Goal: Task Accomplishment & Management: Use online tool/utility

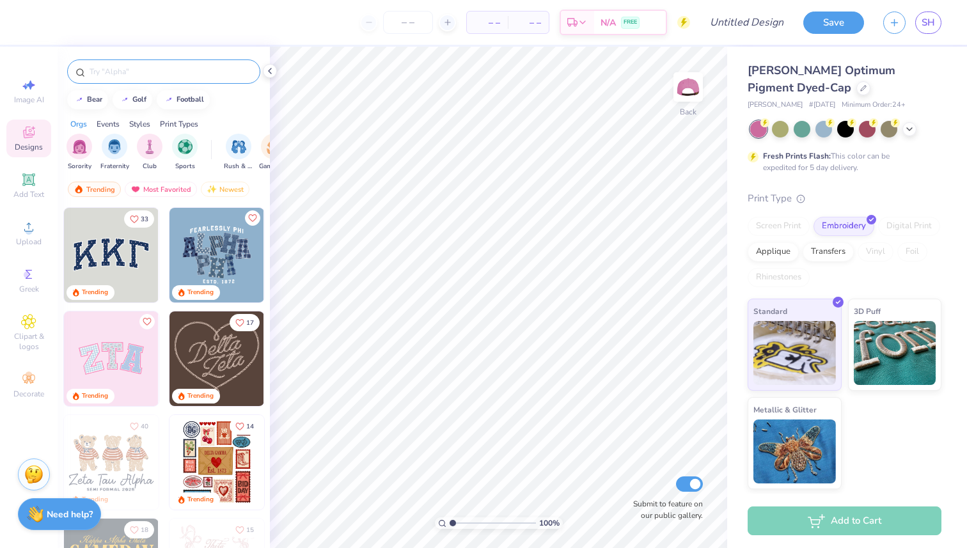
click at [139, 74] on input "text" at bounding box center [170, 71] width 164 height 13
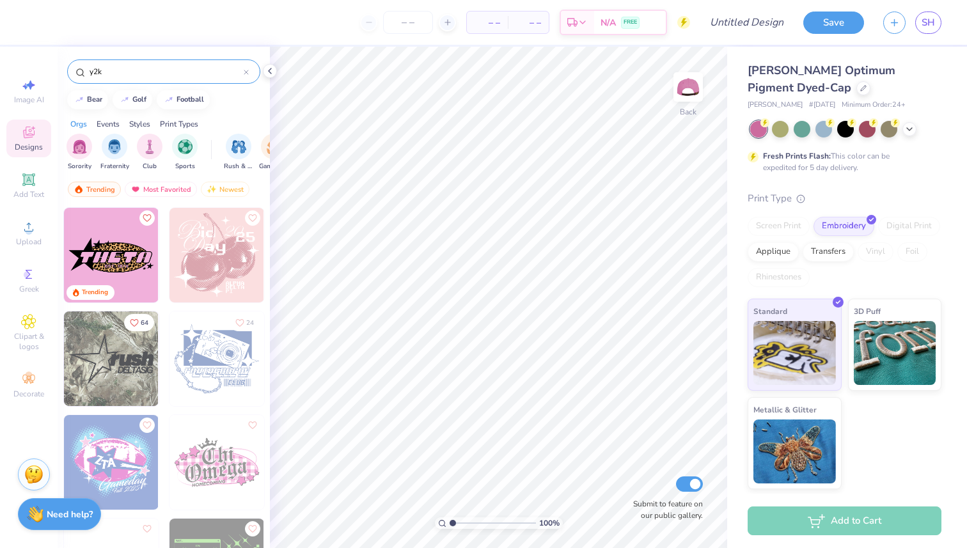
type input "y2k"
click at [109, 123] on div "Events" at bounding box center [108, 124] width 23 height 12
click at [88, 120] on div "Orgs Events Styles Print Types" at bounding box center [164, 121] width 212 height 18
click at [79, 120] on div "Orgs" at bounding box center [78, 124] width 17 height 12
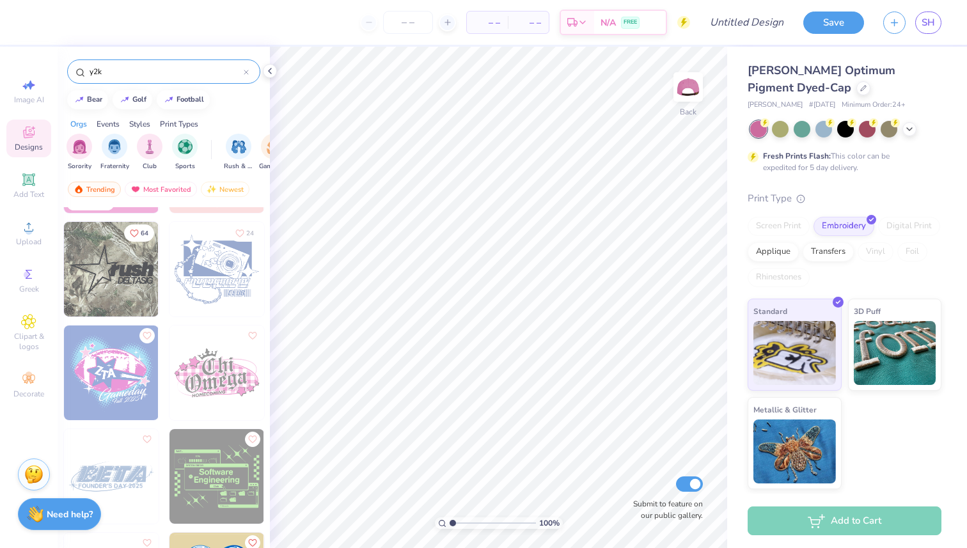
scroll to position [0, 0]
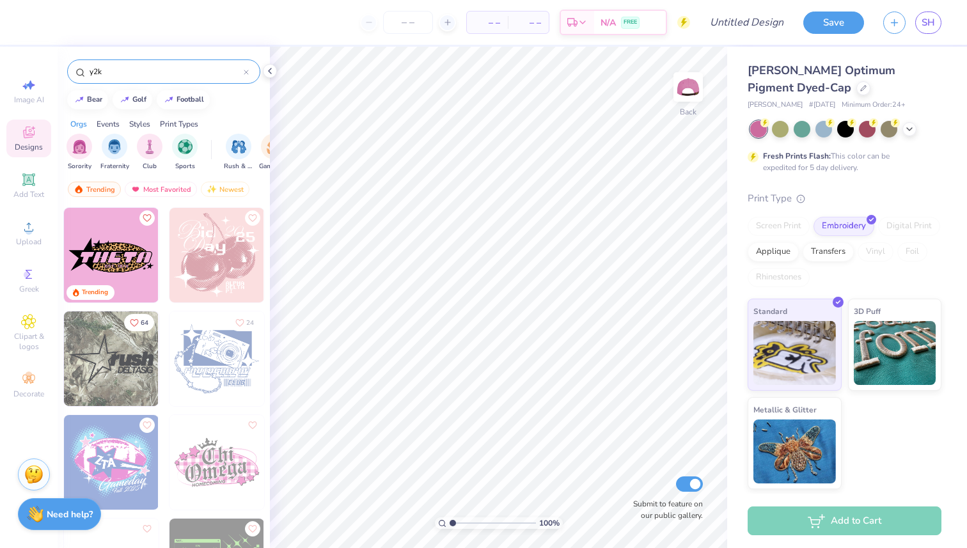
click at [245, 75] on div at bounding box center [246, 72] width 5 height 12
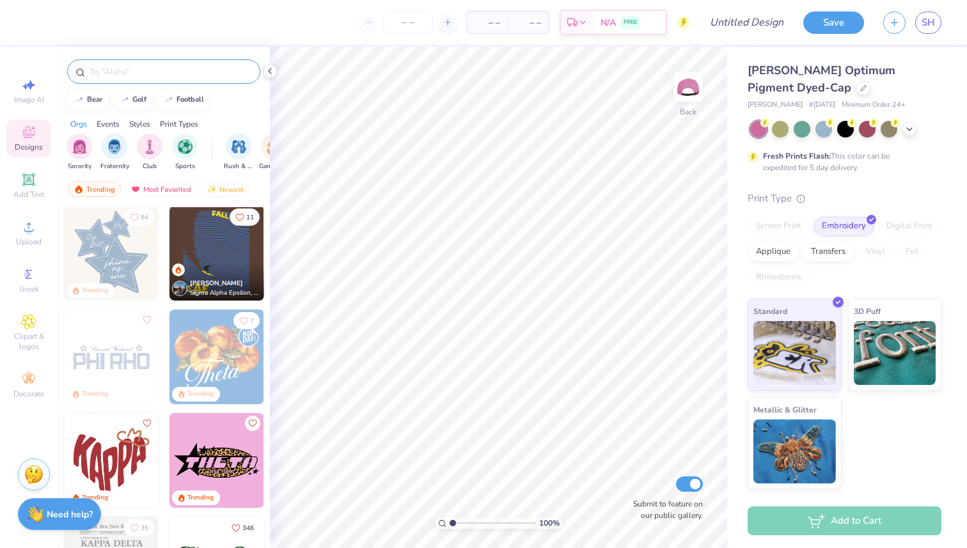
scroll to position [847, 0]
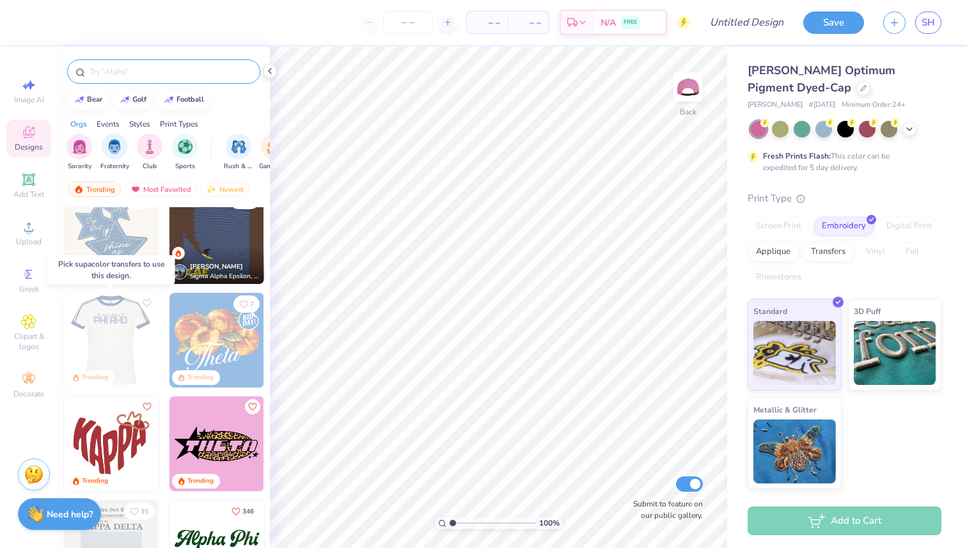
click at [122, 356] on img at bounding box center [110, 340] width 95 height 95
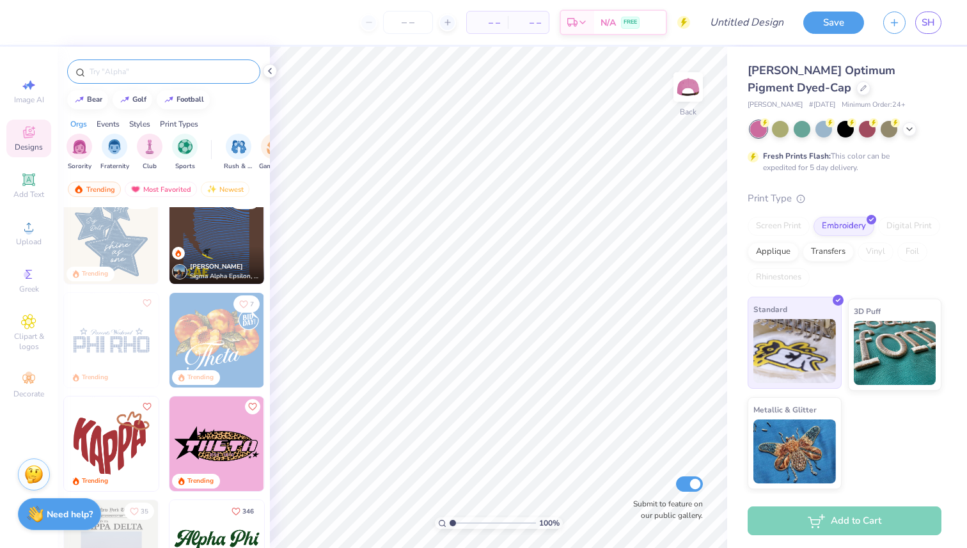
click at [818, 347] on img at bounding box center [794, 351] width 83 height 64
click at [885, 349] on img at bounding box center [895, 351] width 83 height 64
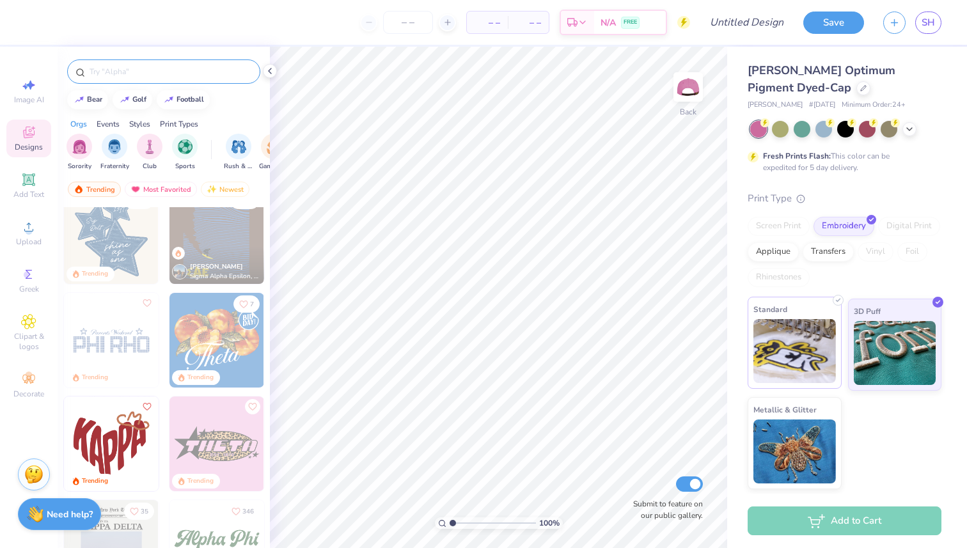
click at [817, 347] on img at bounding box center [794, 351] width 83 height 64
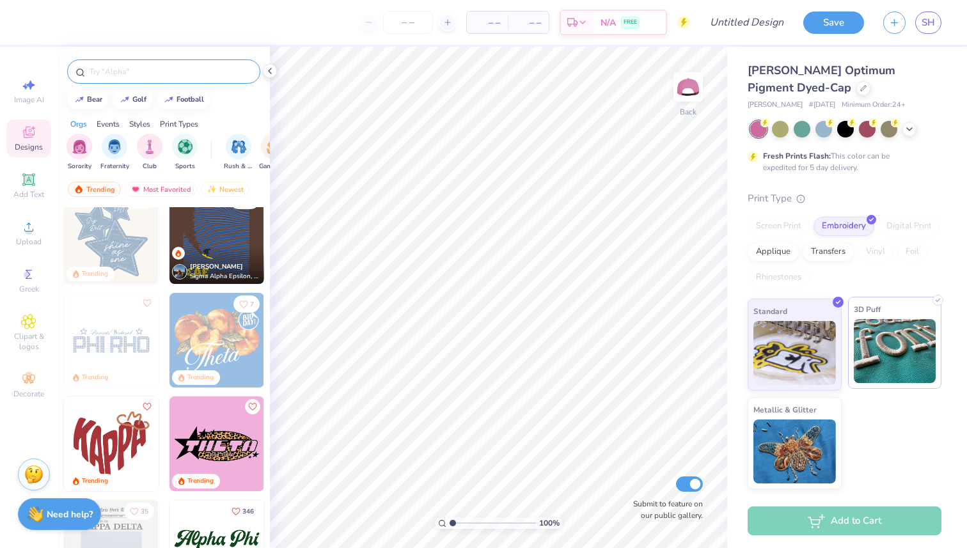
click at [866, 336] on img at bounding box center [895, 351] width 83 height 64
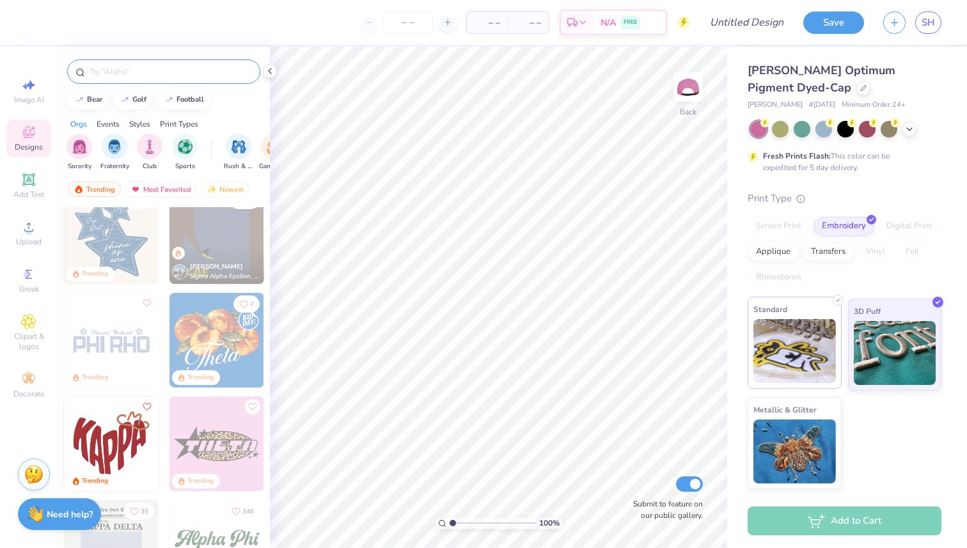
click at [820, 343] on img at bounding box center [794, 351] width 83 height 64
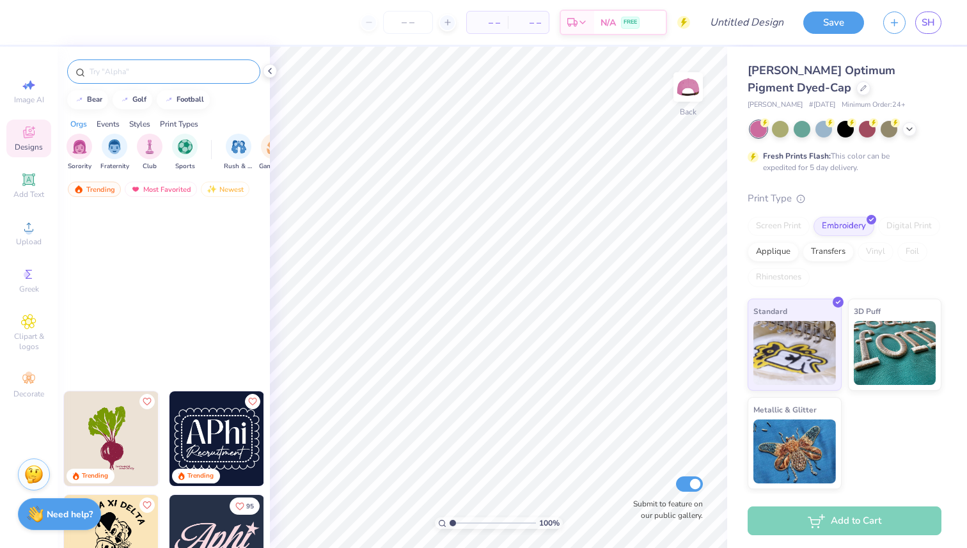
scroll to position [972, 0]
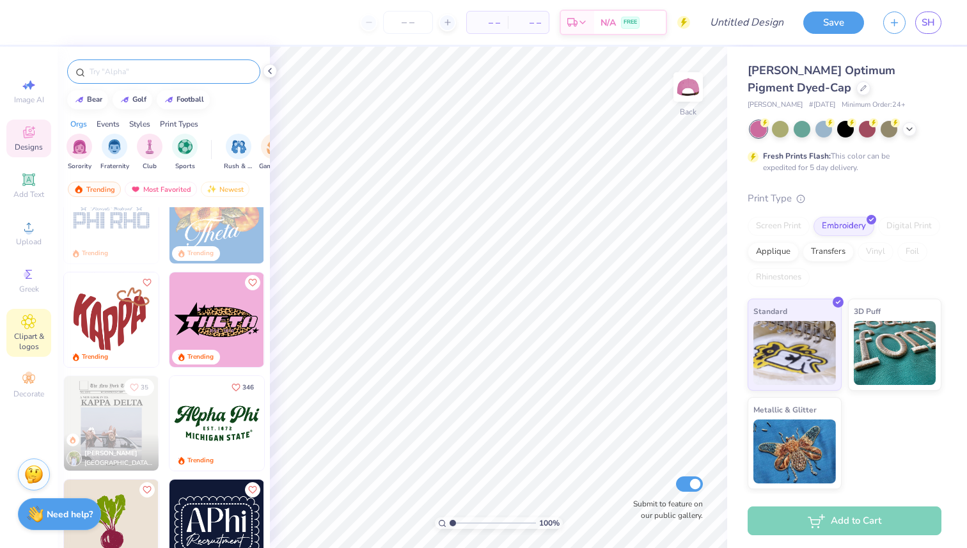
click at [39, 331] on div "Clipart & logos" at bounding box center [28, 333] width 45 height 48
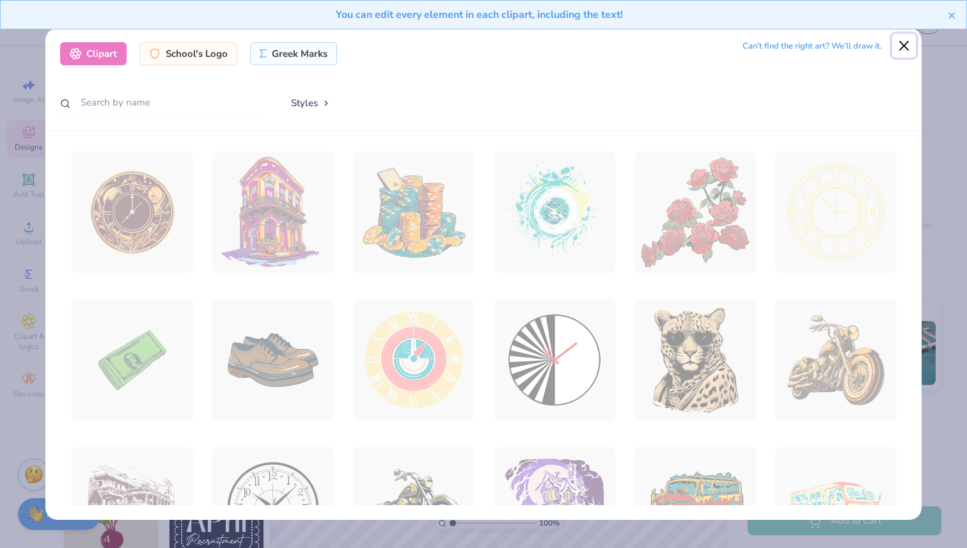
click at [903, 45] on button "Close" at bounding box center [904, 46] width 24 height 24
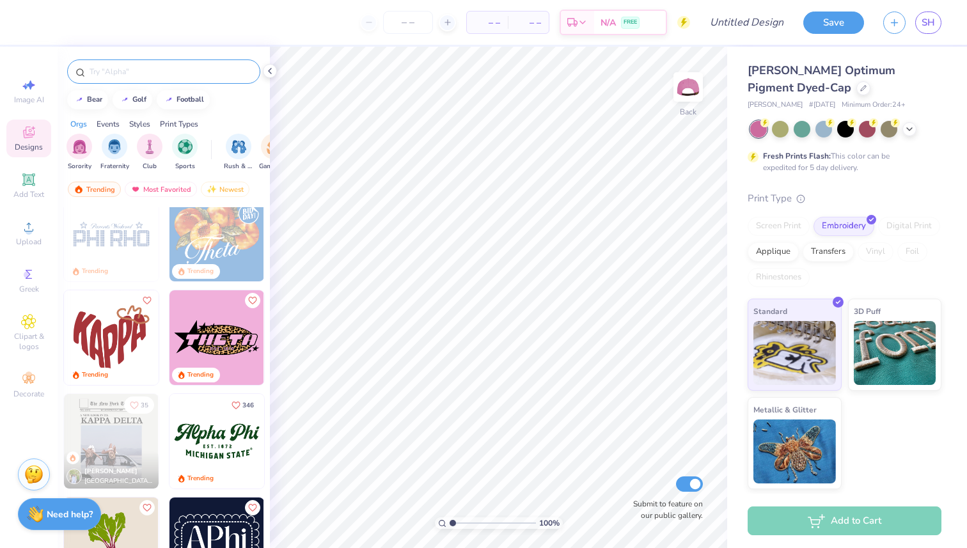
scroll to position [950, 0]
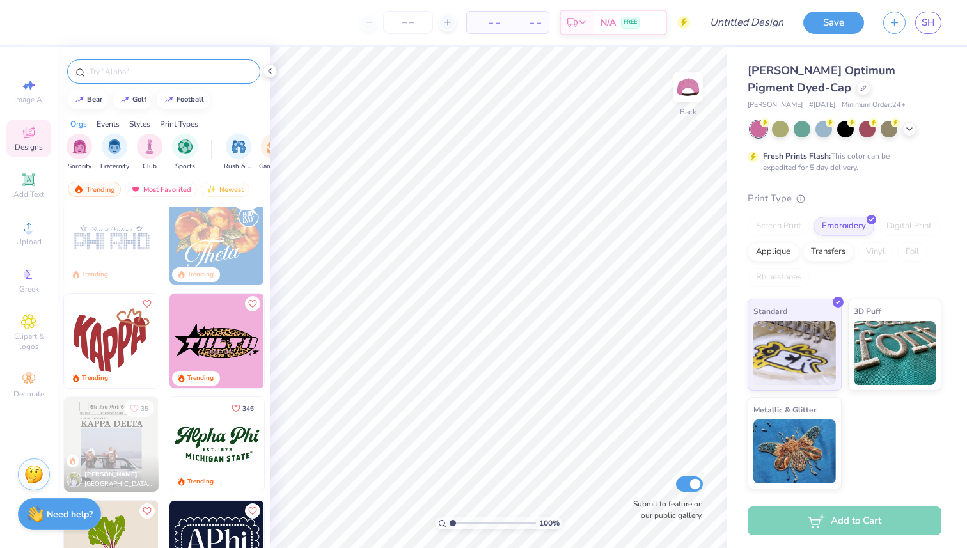
click at [210, 327] on img at bounding box center [216, 341] width 95 height 95
click at [32, 182] on icon at bounding box center [29, 180] width 10 height 10
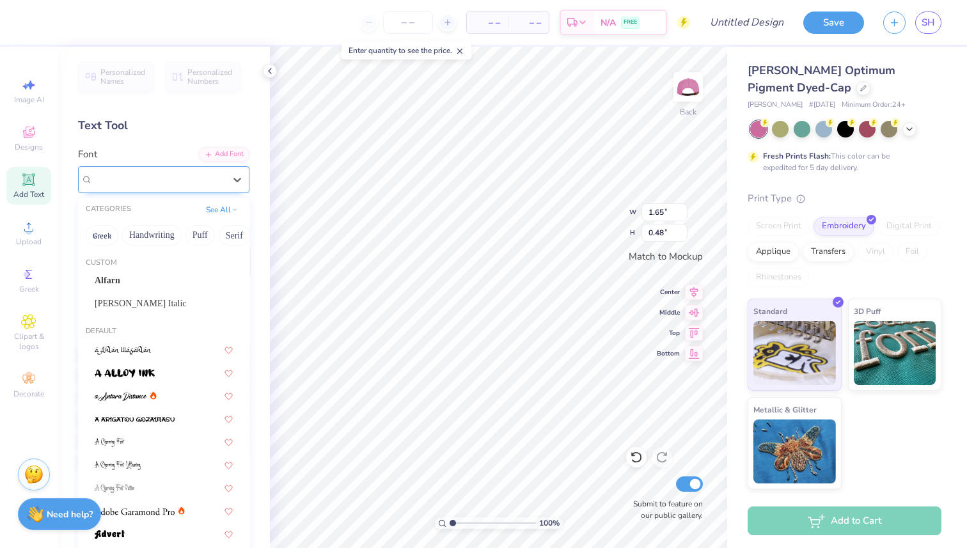
click at [214, 183] on div "Super Dream" at bounding box center [158, 179] width 134 height 20
click at [180, 237] on button "Techno" at bounding box center [195, 235] width 40 height 20
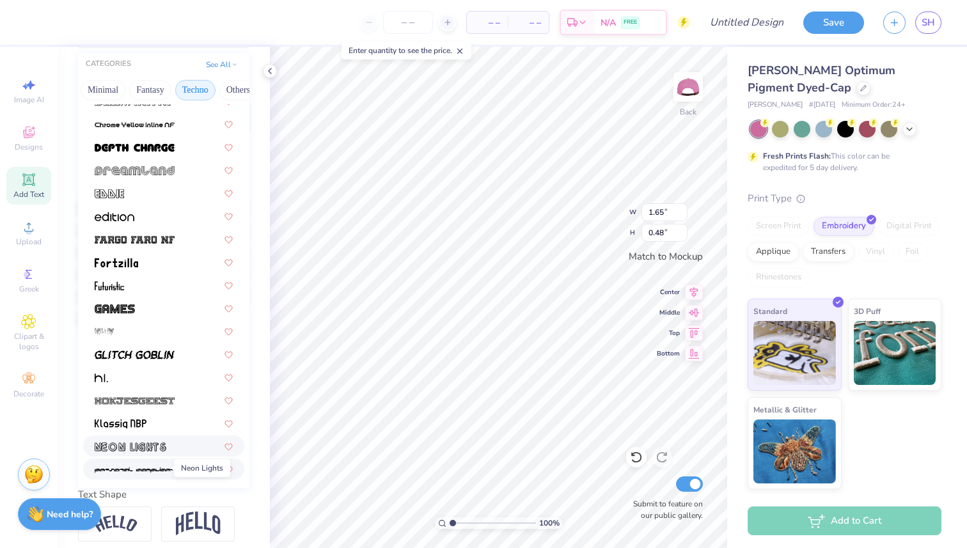
scroll to position [0, 0]
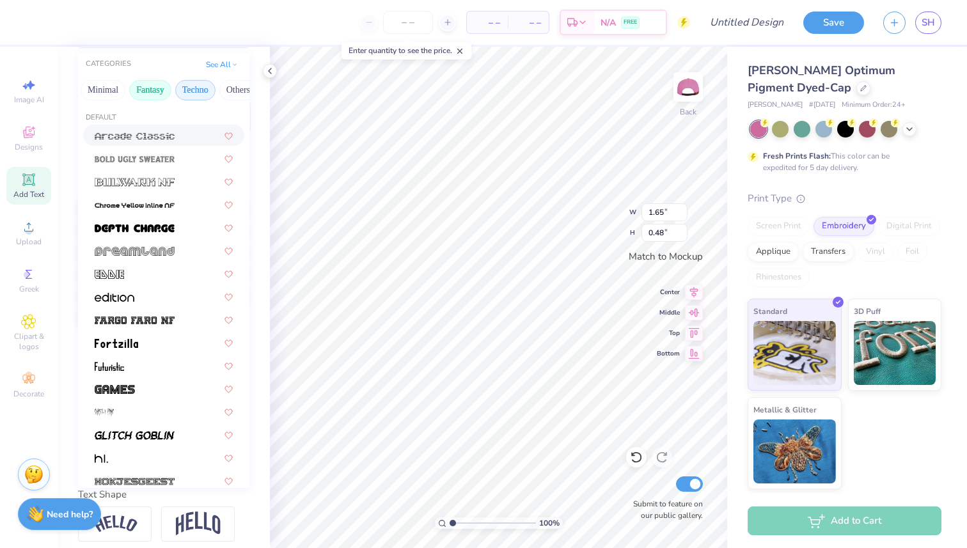
click at [150, 96] on button "Fantasy" at bounding box center [150, 90] width 42 height 20
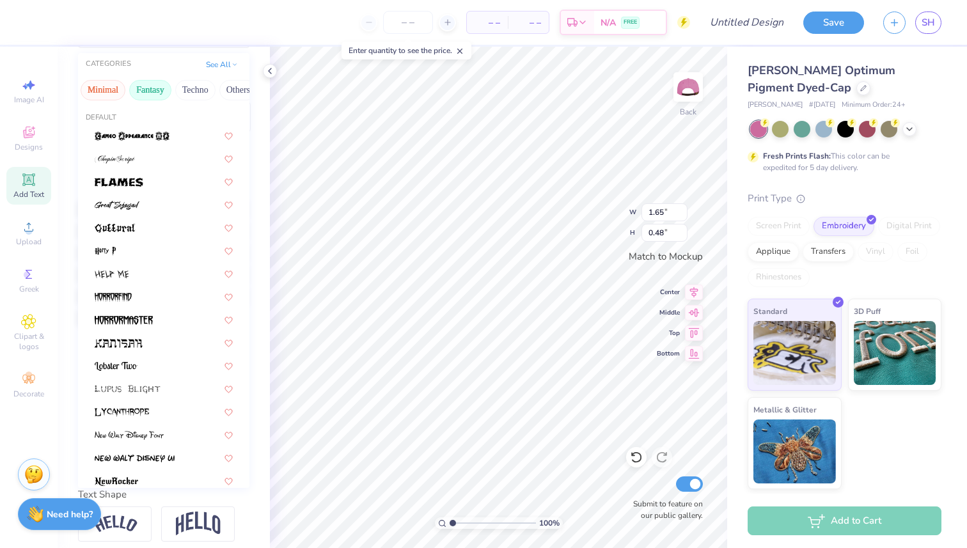
click at [115, 90] on button "Minimal" at bounding box center [103, 90] width 45 height 20
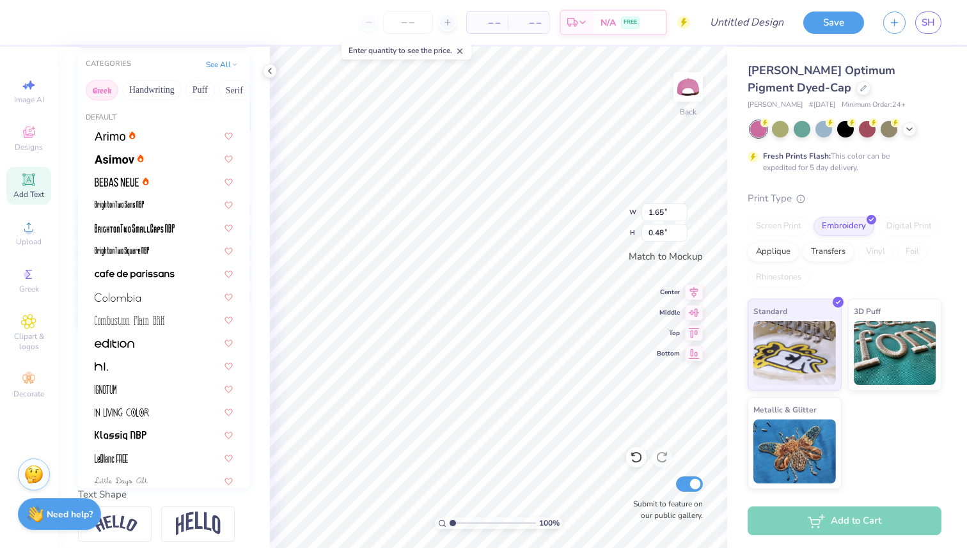
click at [105, 90] on button "Greek" at bounding box center [102, 90] width 33 height 20
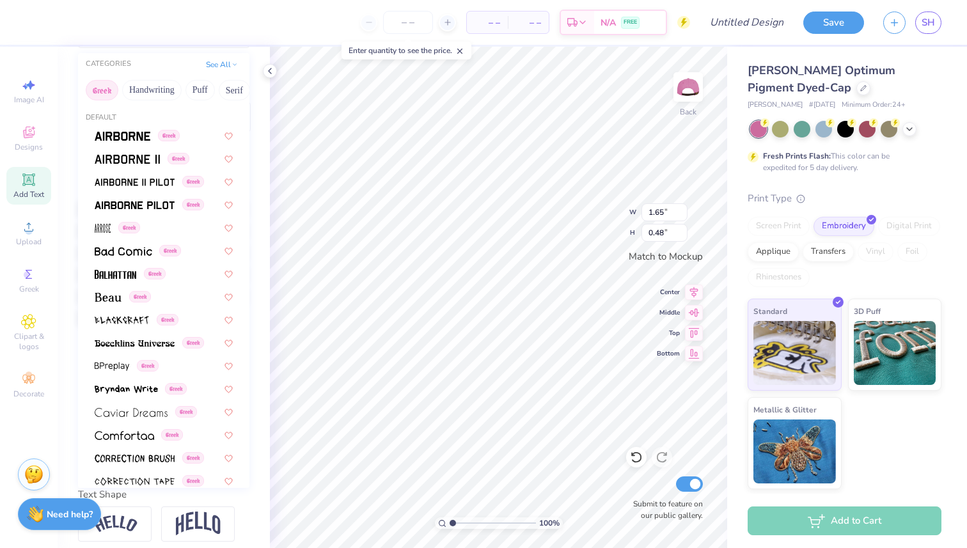
click at [107, 90] on button "Greek" at bounding box center [102, 90] width 33 height 20
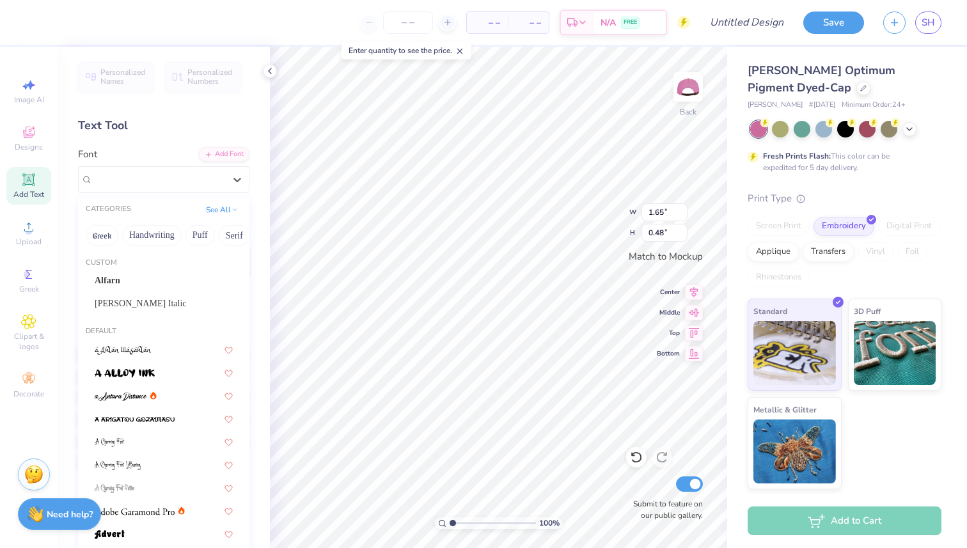
click at [165, 131] on div "Text Tool" at bounding box center [163, 125] width 171 height 17
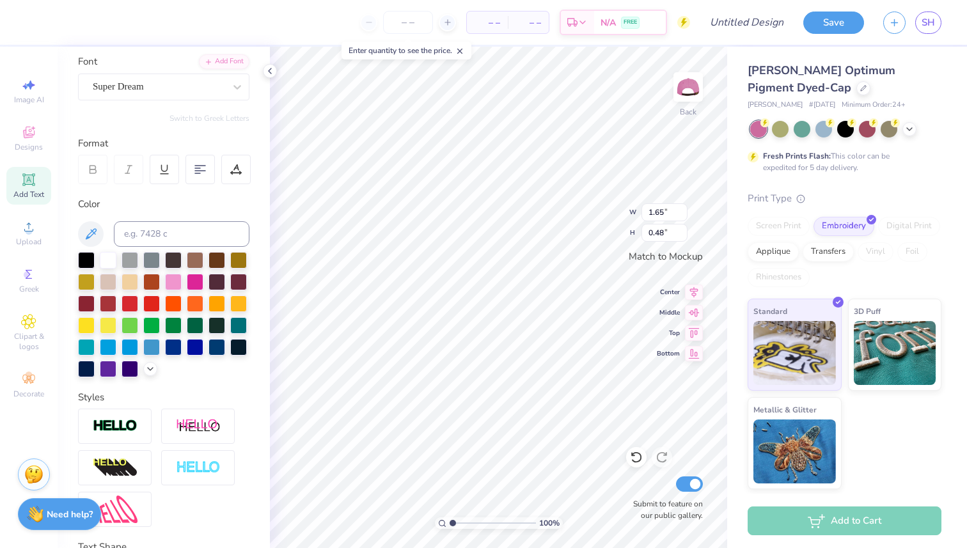
scroll to position [1, 1]
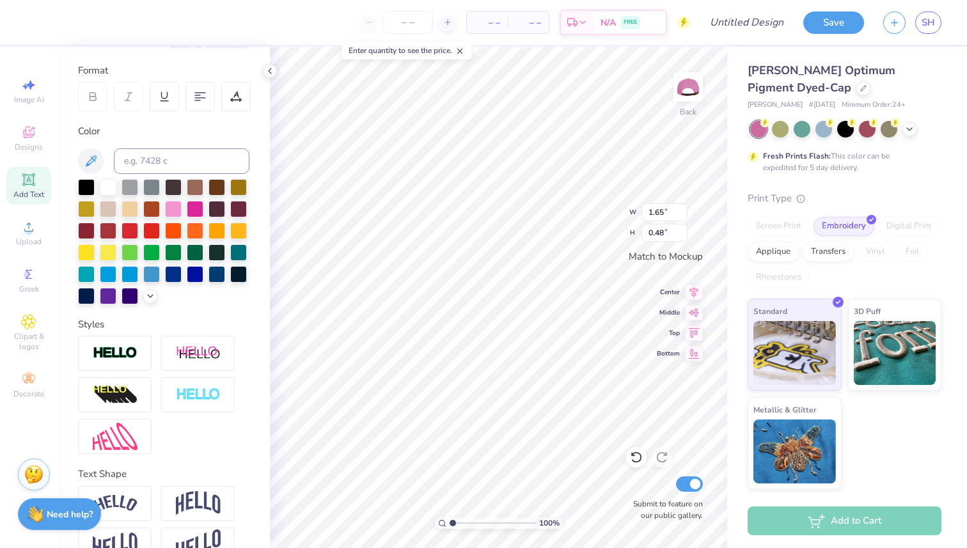
type textarea "WOMEN IN BUSINESS"
click at [210, 429] on div at bounding box center [163, 395] width 171 height 118
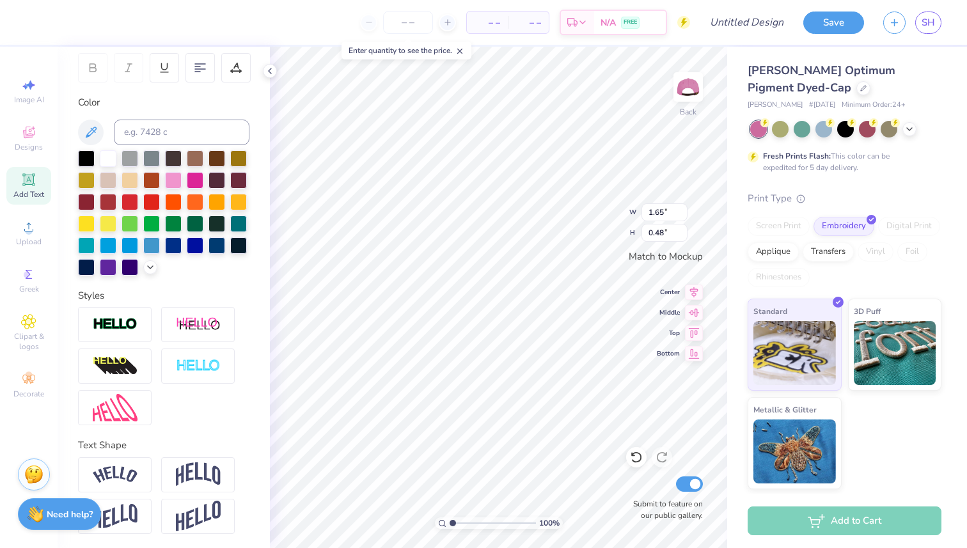
scroll to position [195, 0]
click at [139, 468] on div at bounding box center [115, 474] width 74 height 35
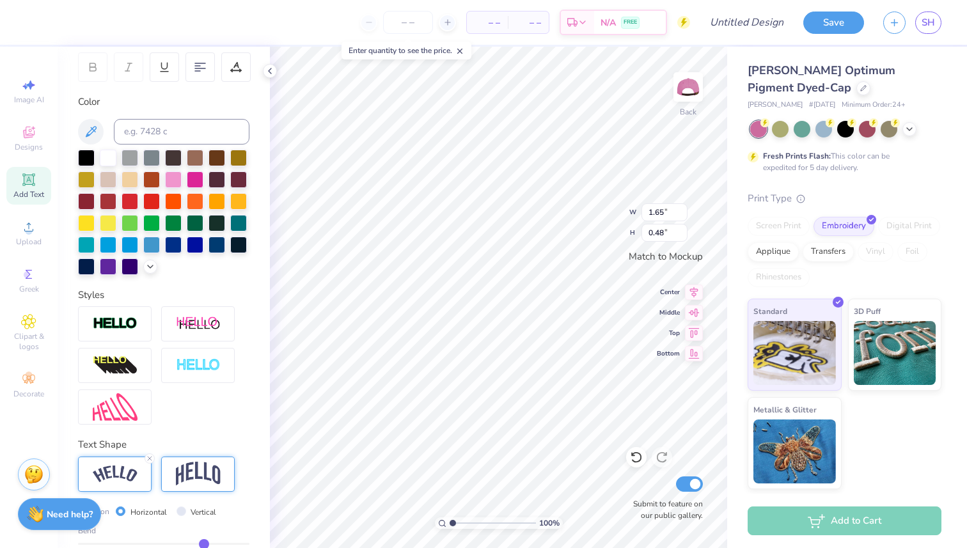
click at [169, 473] on div at bounding box center [198, 474] width 74 height 35
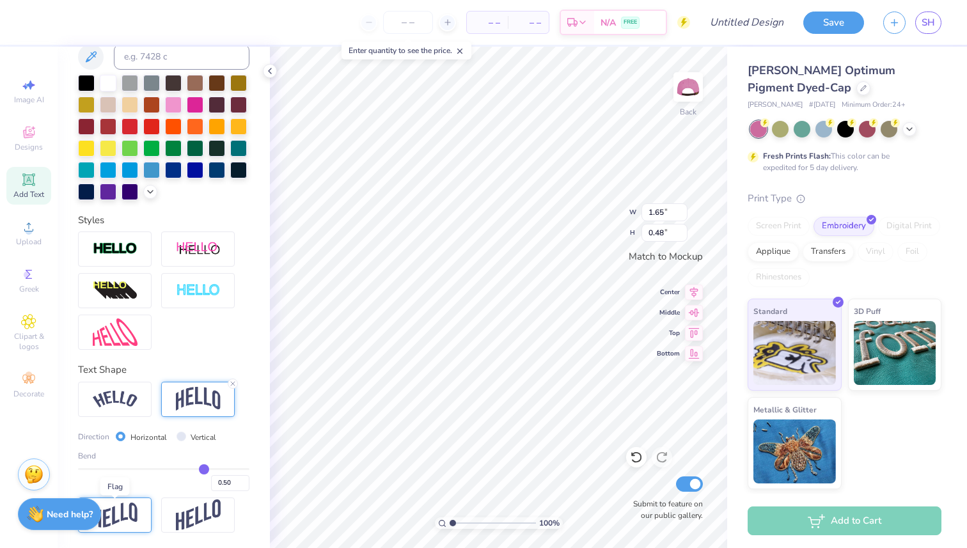
click at [126, 514] on img at bounding box center [115, 515] width 45 height 25
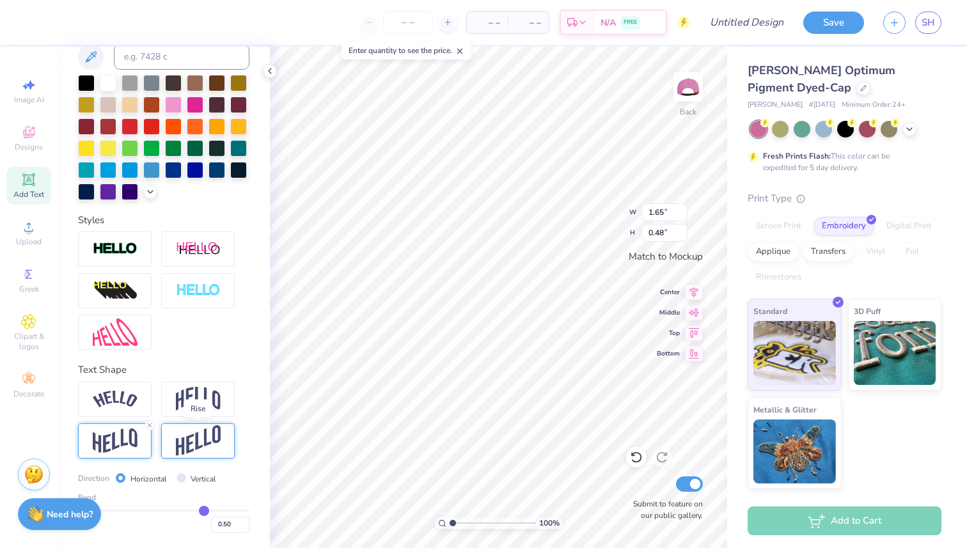
click at [183, 448] on img at bounding box center [198, 440] width 45 height 31
click at [180, 430] on img at bounding box center [198, 440] width 45 height 31
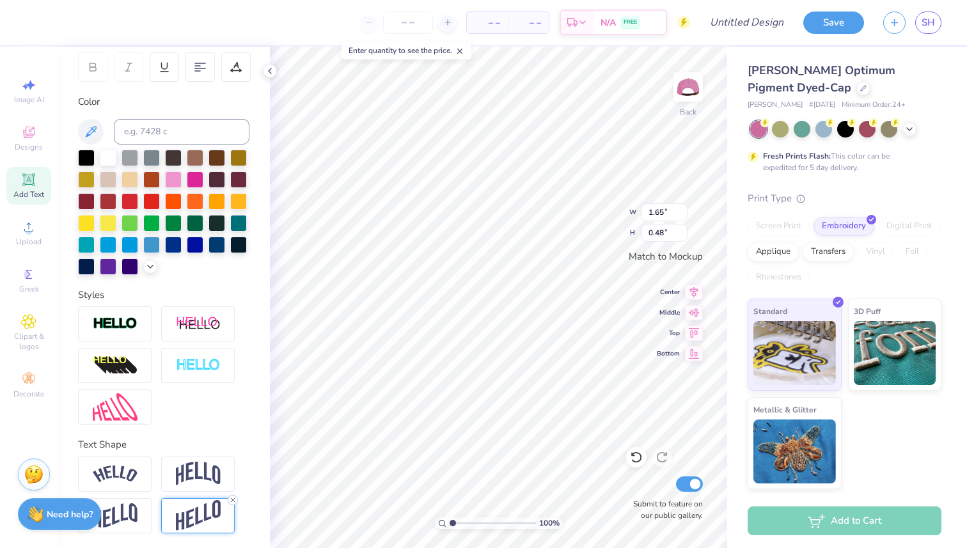
click at [232, 501] on icon at bounding box center [233, 500] width 8 height 8
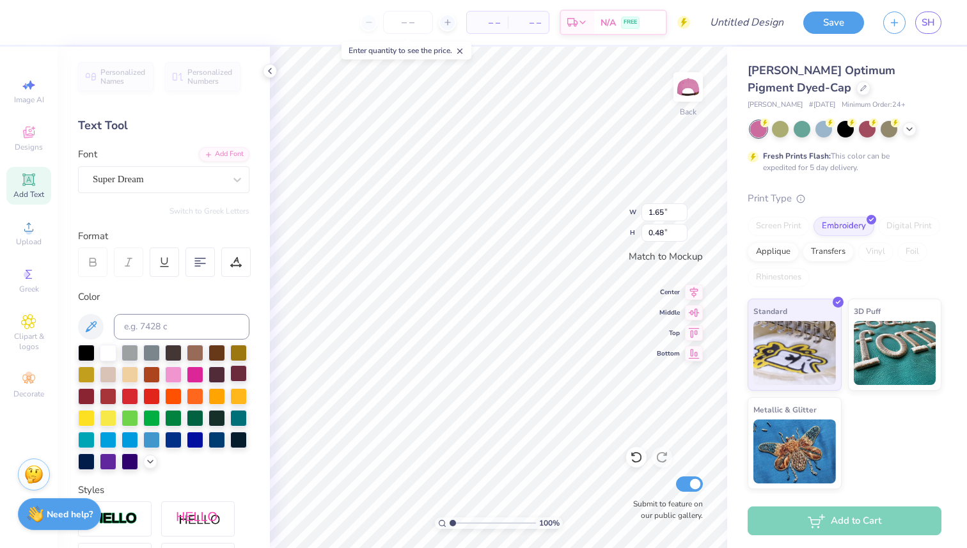
scroll to position [1, 1]
click at [410, 23] on input "number" at bounding box center [408, 22] width 50 height 23
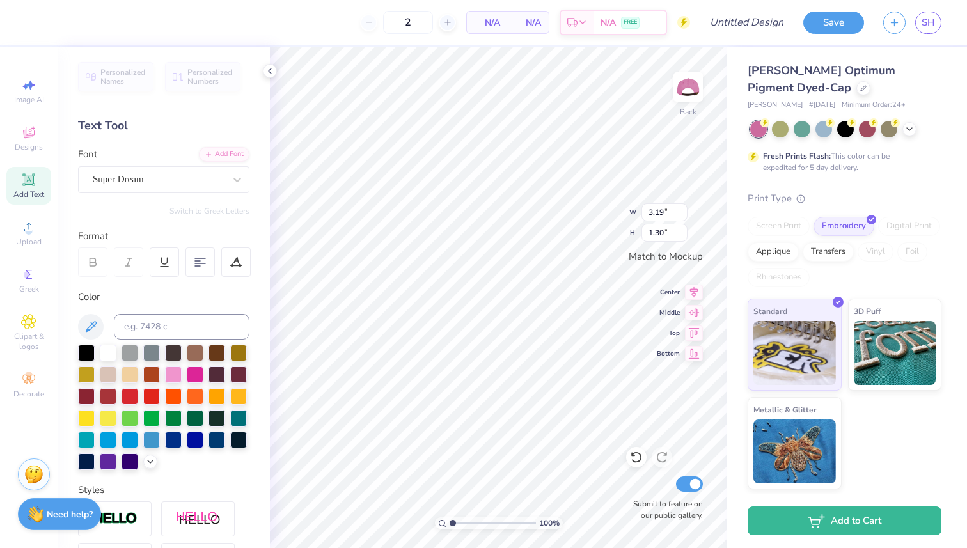
type input "12"
click at [386, 22] on input "12" at bounding box center [365, 22] width 50 height 23
click at [414, 43] on div "12 $31.54 Per Item $378.48 Total Est. Delivery [DATE] - [DATE] FREE" at bounding box center [371, 22] width 637 height 45
click at [477, 39] on div "12 $31.54 Per Item $378.48 Total Est. Delivery [DATE] - [DATE] FREE" at bounding box center [371, 22] width 637 height 45
